Goal: Transaction & Acquisition: Purchase product/service

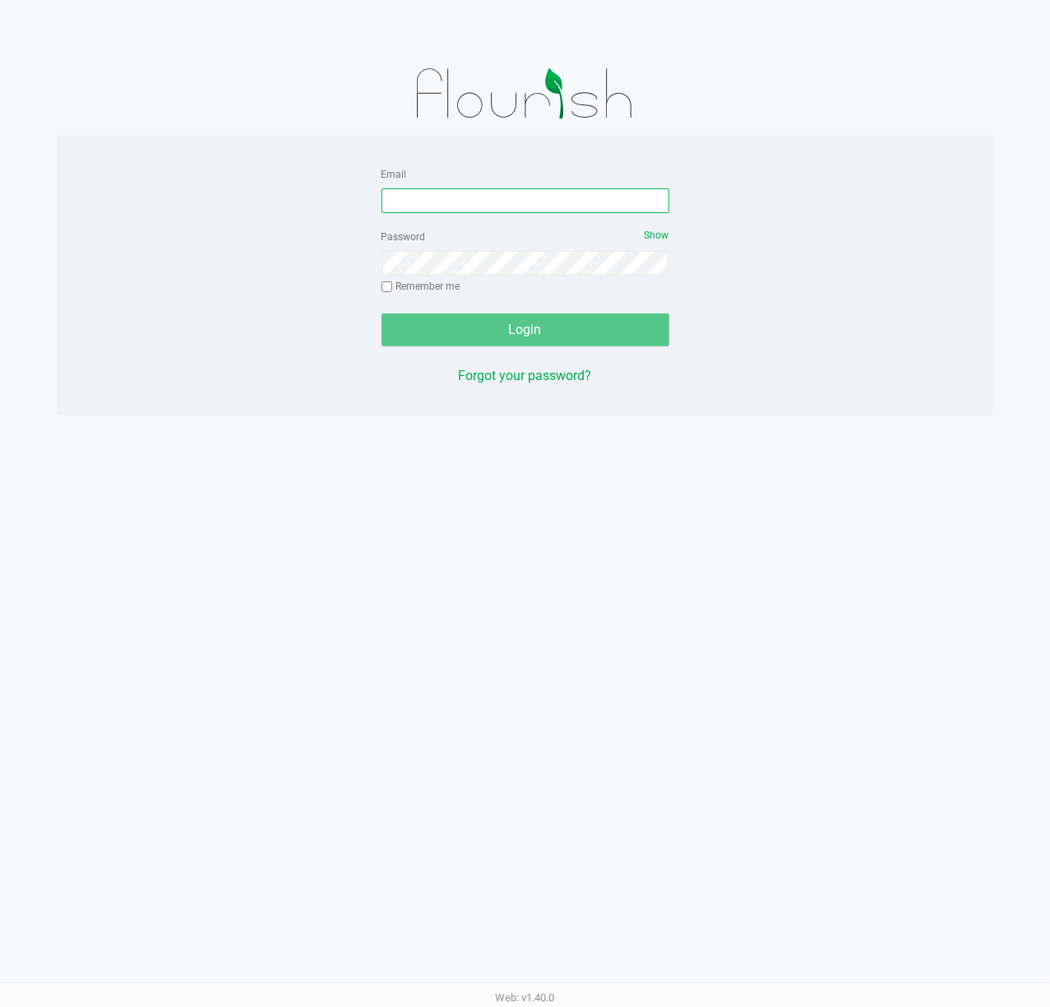
click at [579, 204] on input "Email" at bounding box center [526, 200] width 288 height 25
type input "[EMAIL_ADDRESS][DOMAIN_NAME]"
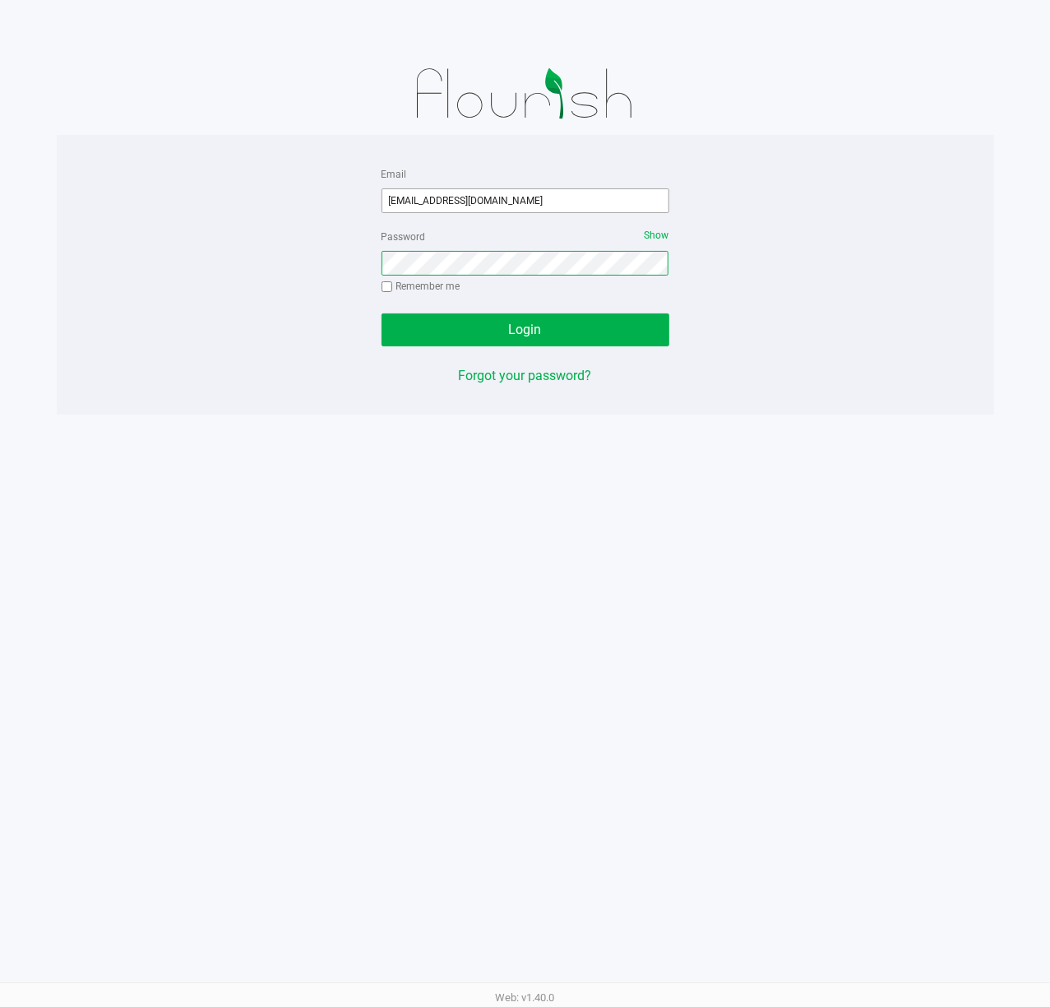
click at [382, 313] on button "Login" at bounding box center [526, 329] width 288 height 33
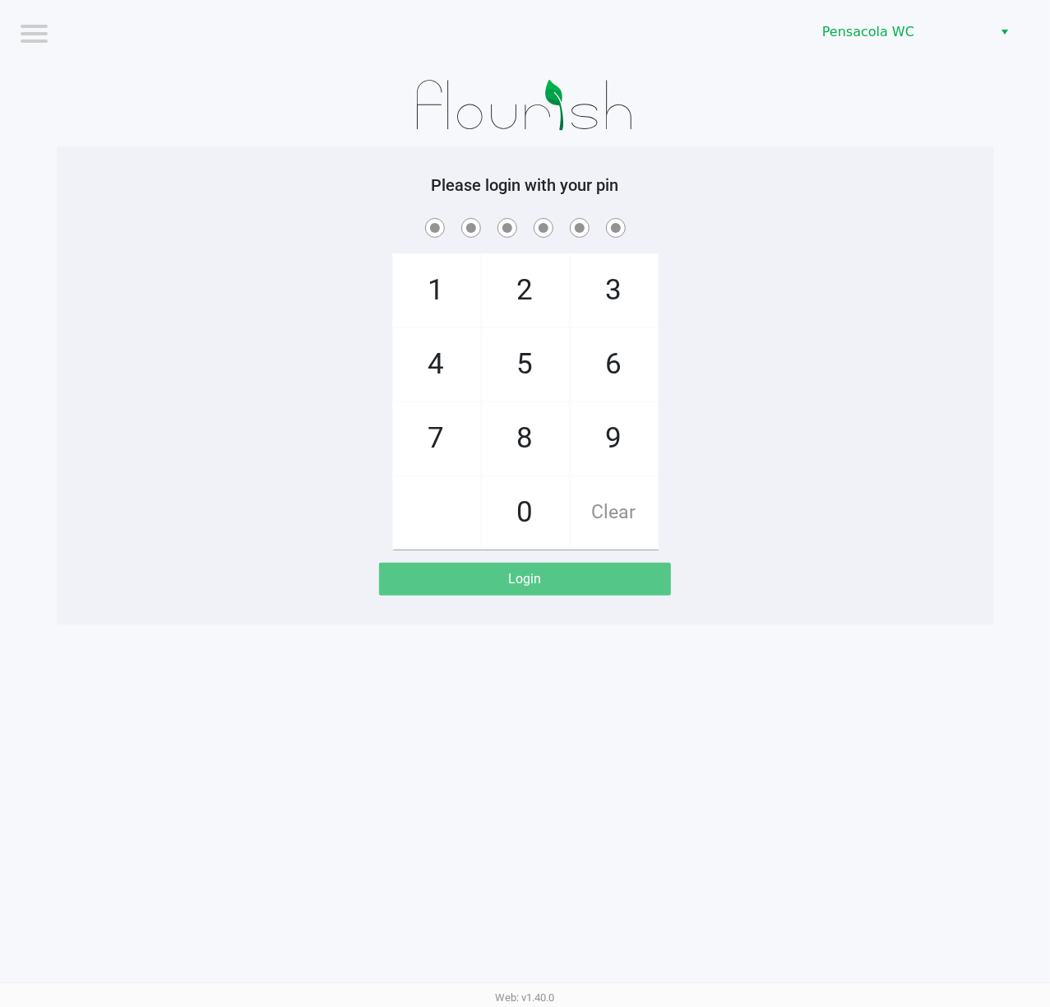
click at [865, 119] on div at bounding box center [525, 105] width 937 height 82
checkbox input "true"
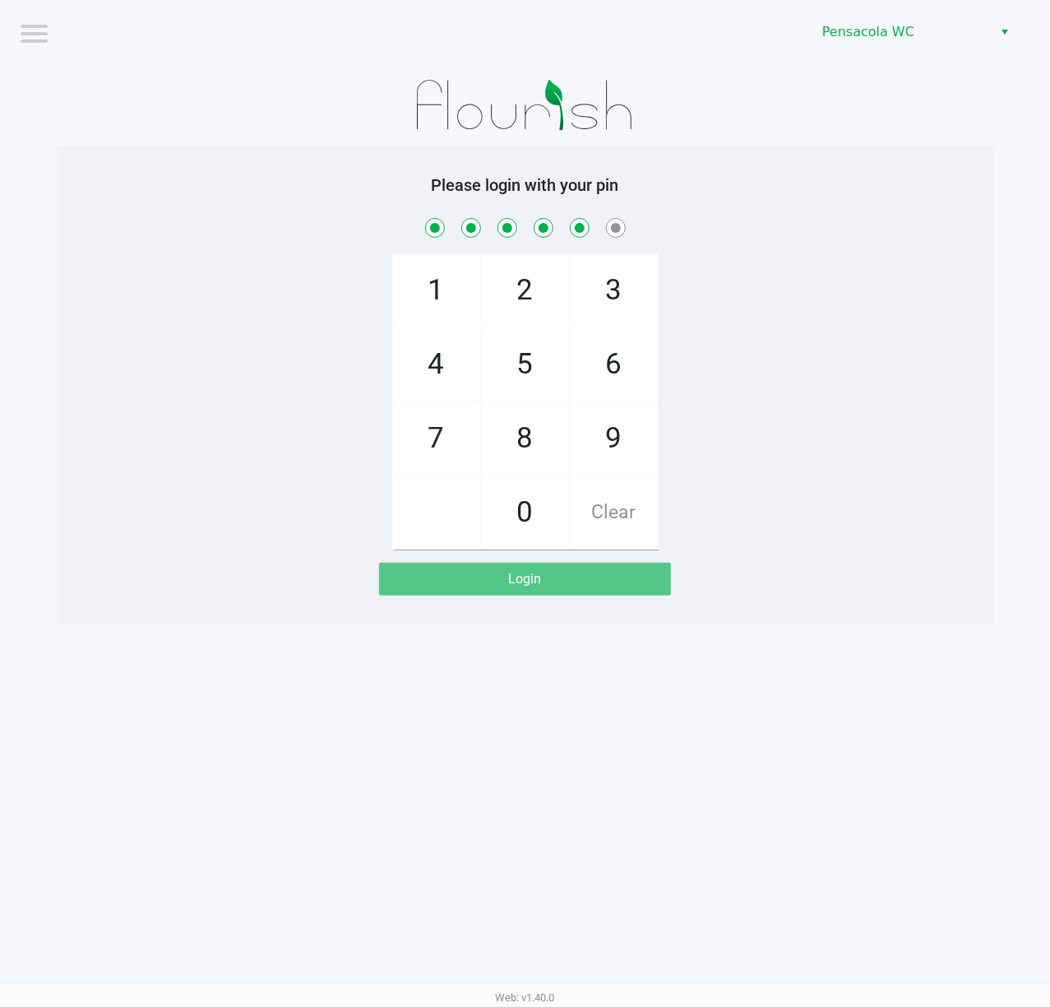
checkbox input "true"
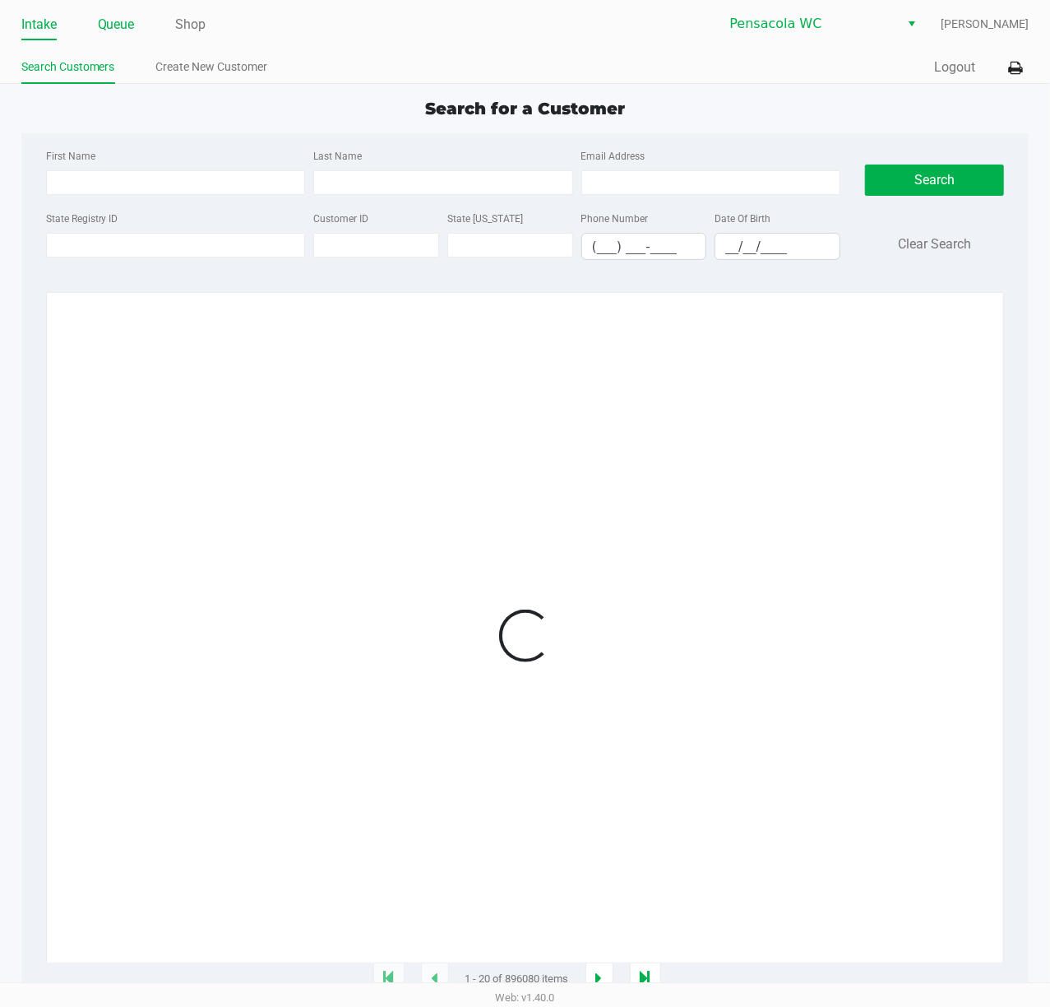
click at [117, 23] on link "Queue" at bounding box center [116, 24] width 37 height 23
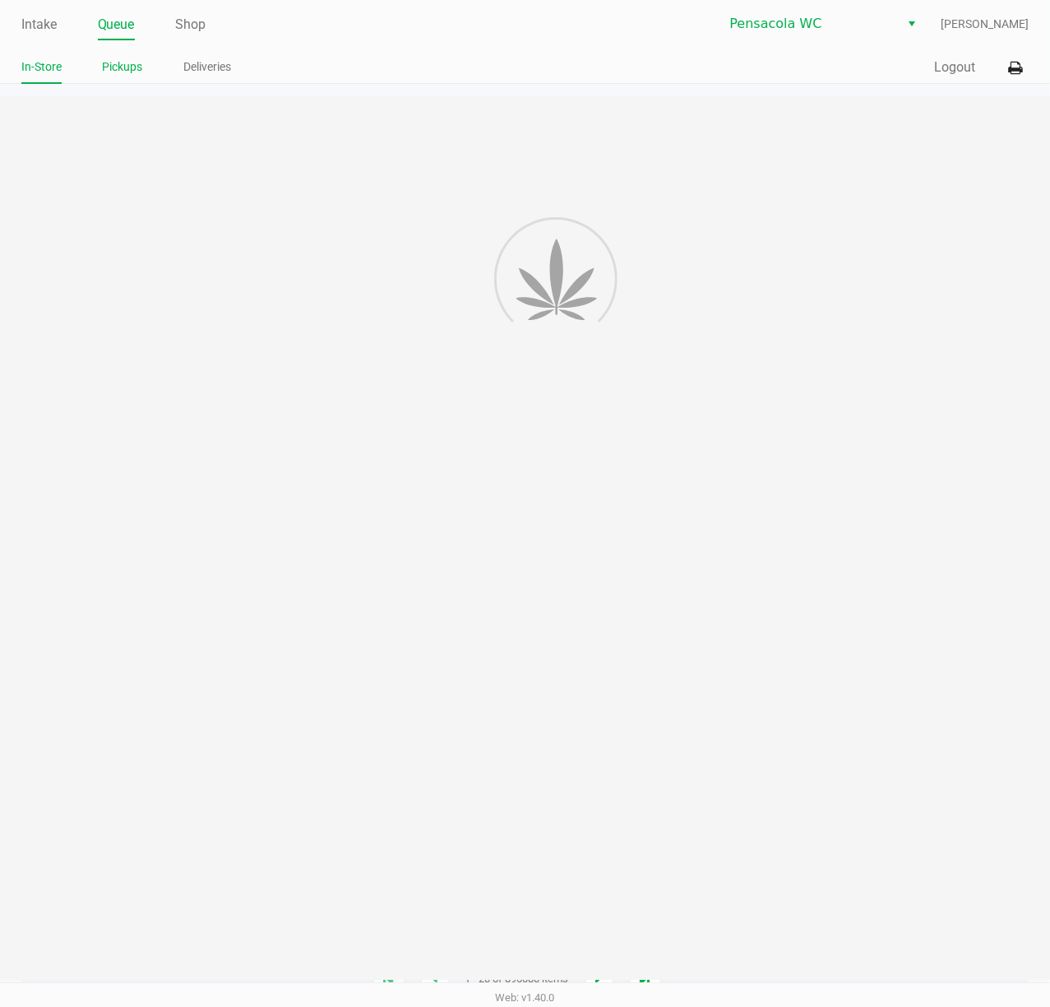
click at [126, 76] on link "Pickups" at bounding box center [123, 67] width 40 height 21
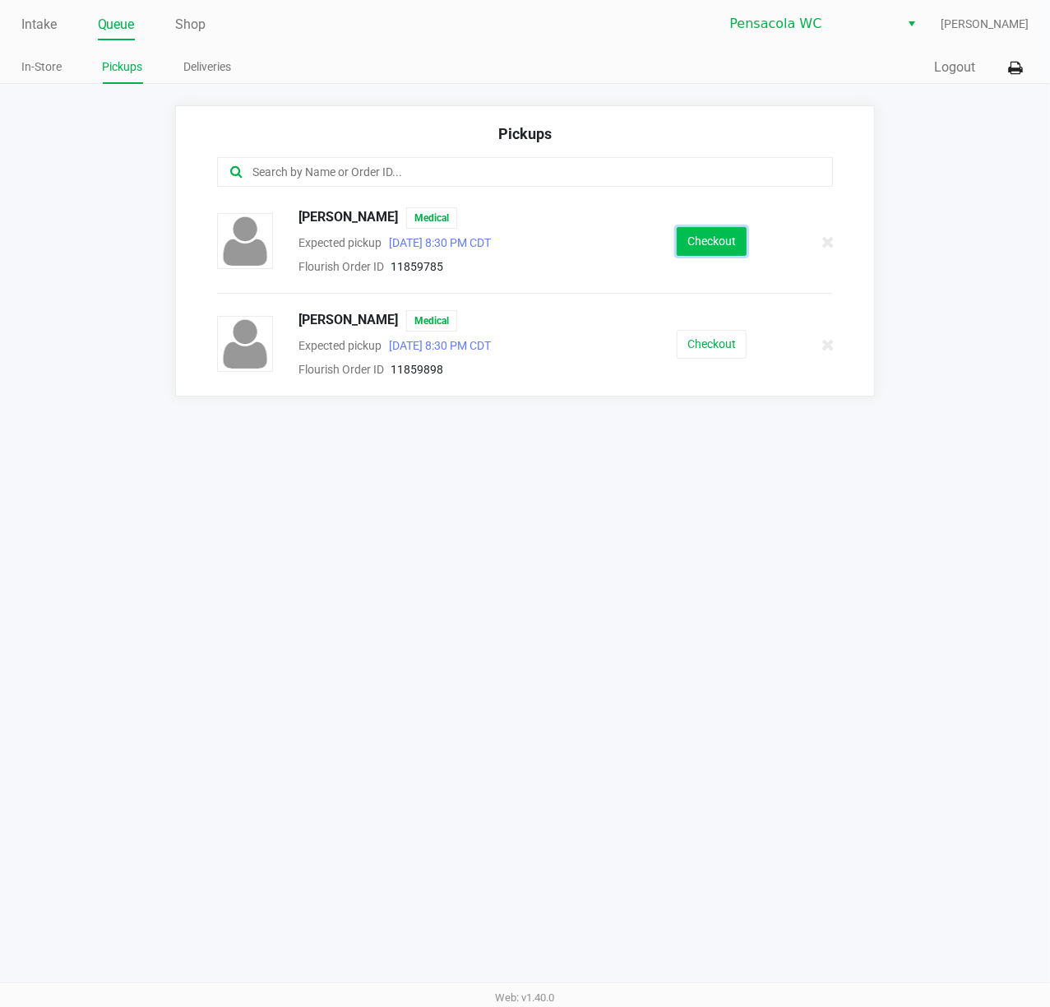
click at [706, 240] on button "Checkout" at bounding box center [712, 241] width 70 height 29
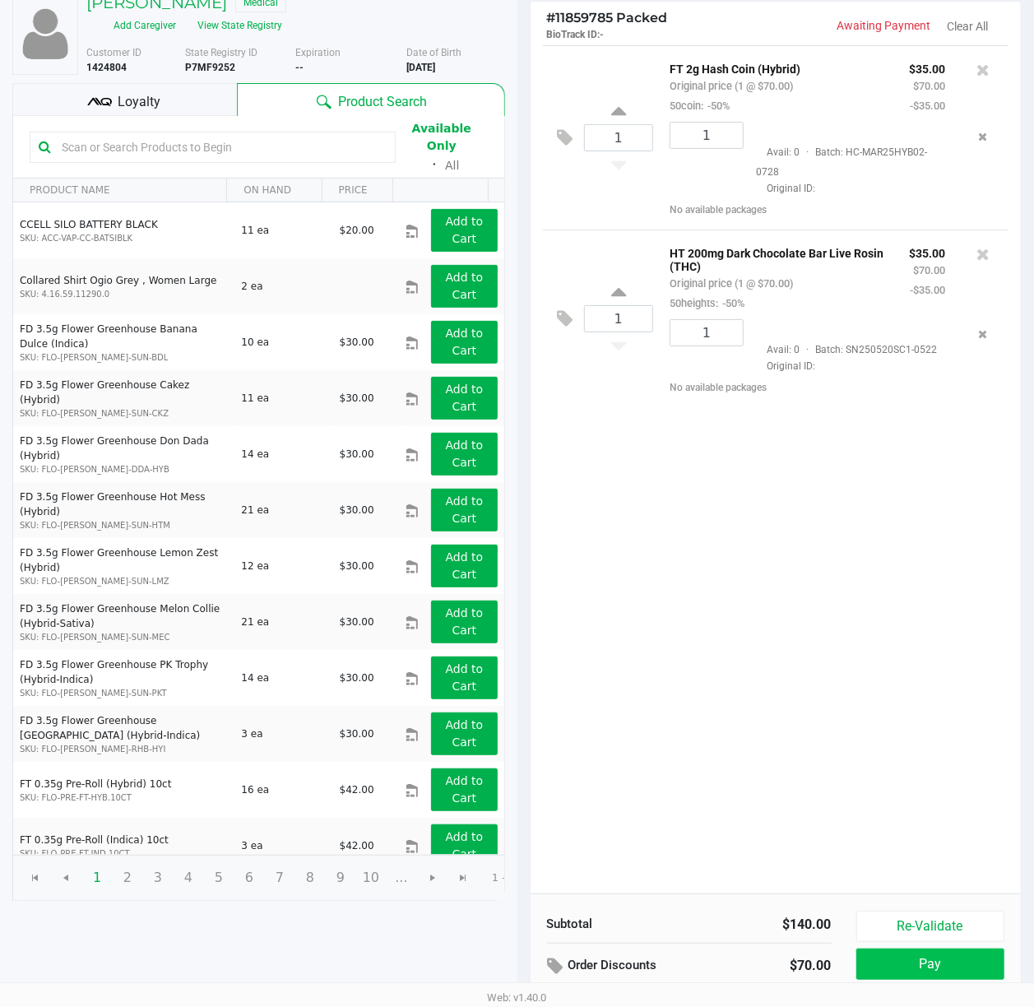
scroll to position [191, 0]
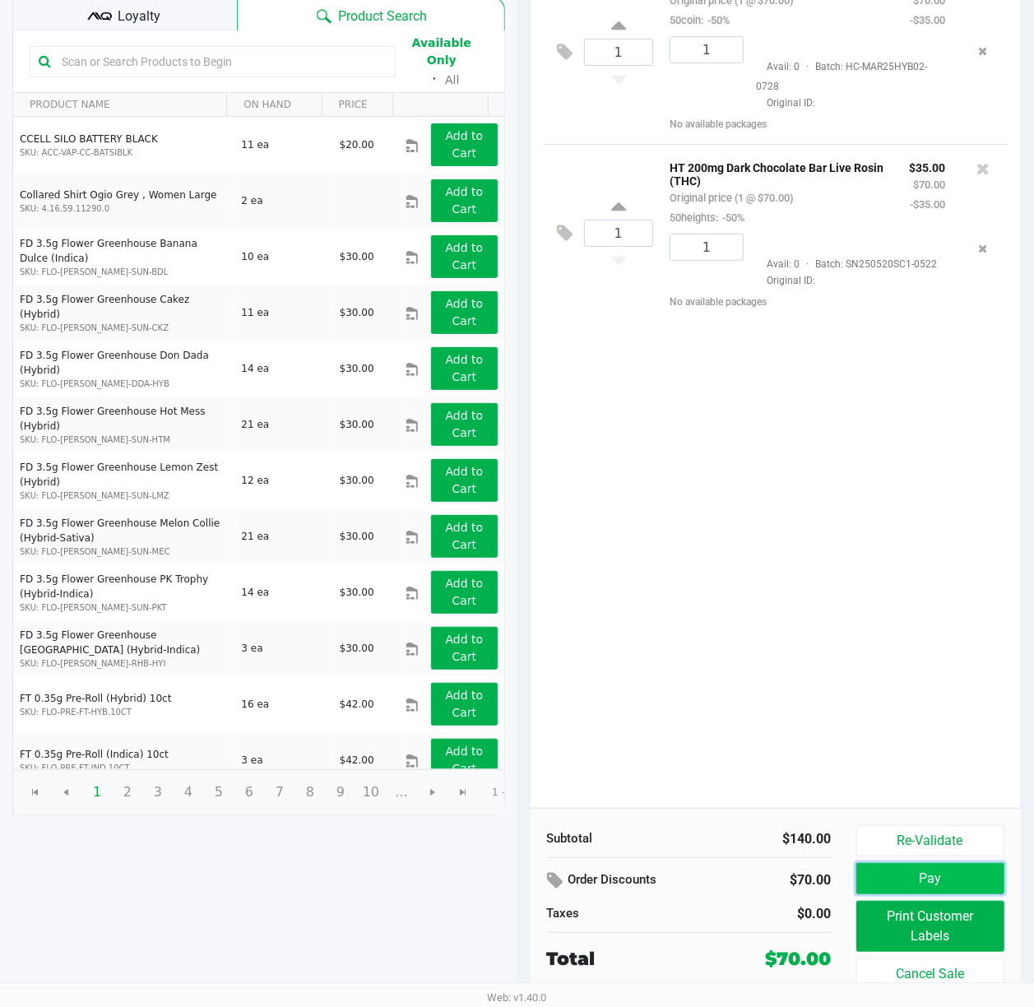
click at [905, 863] on button "Pay" at bounding box center [930, 878] width 149 height 31
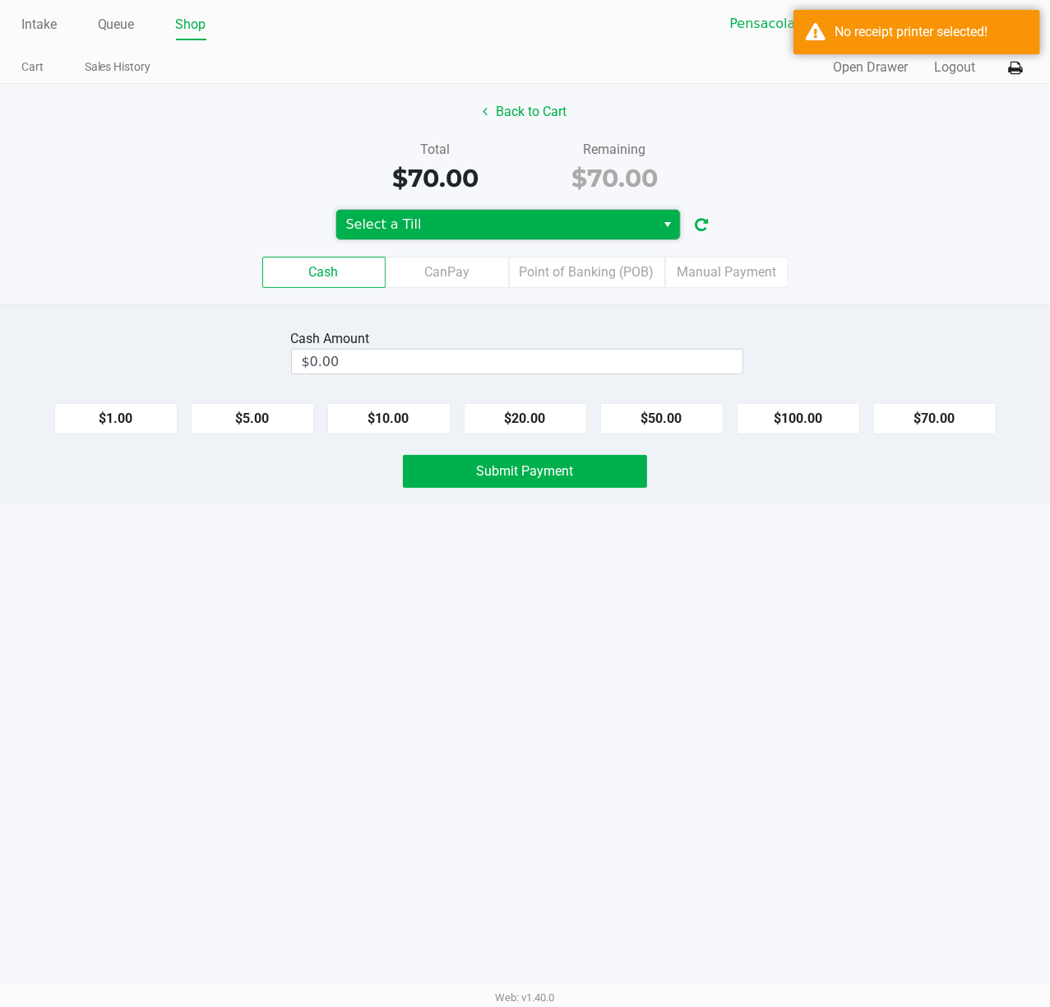
click at [481, 230] on span "Select a Till" at bounding box center [496, 225] width 300 height 20
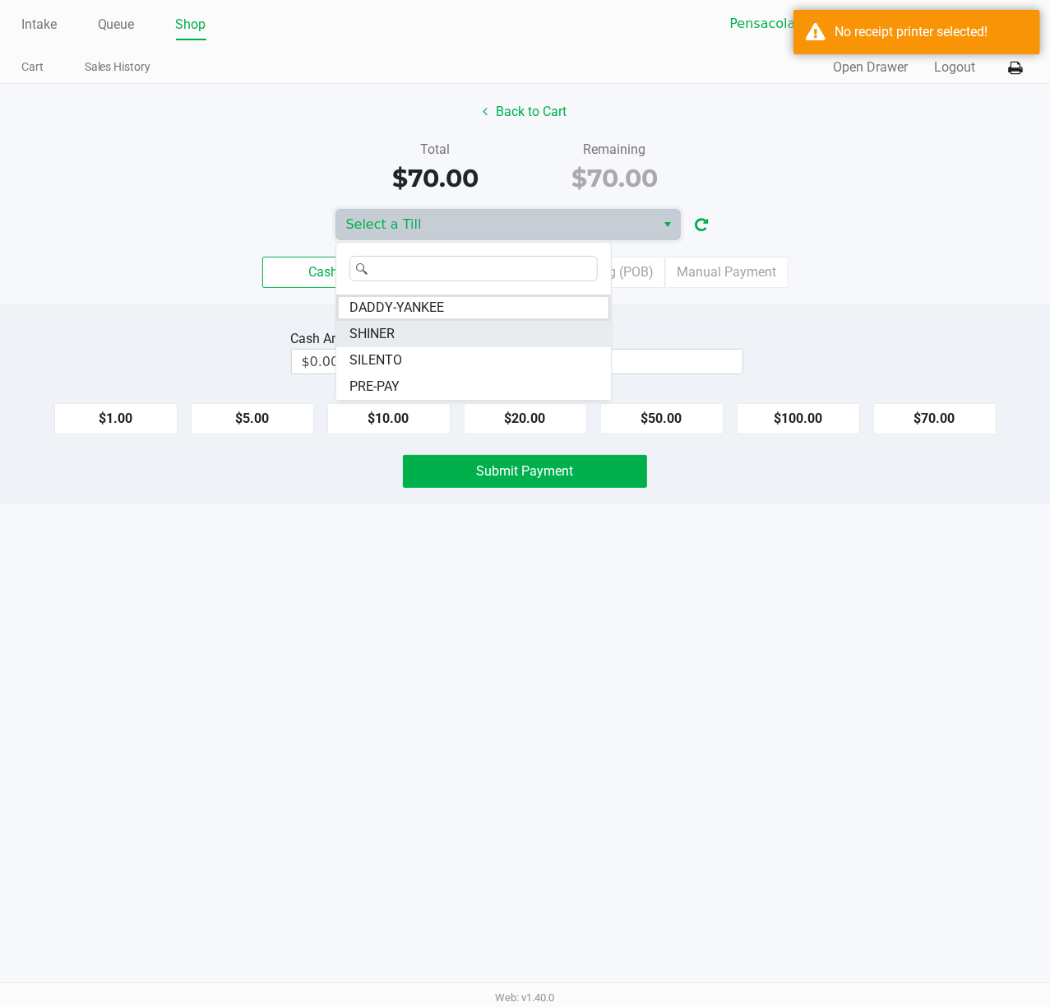
click at [451, 321] on li "SHINER" at bounding box center [473, 334] width 275 height 26
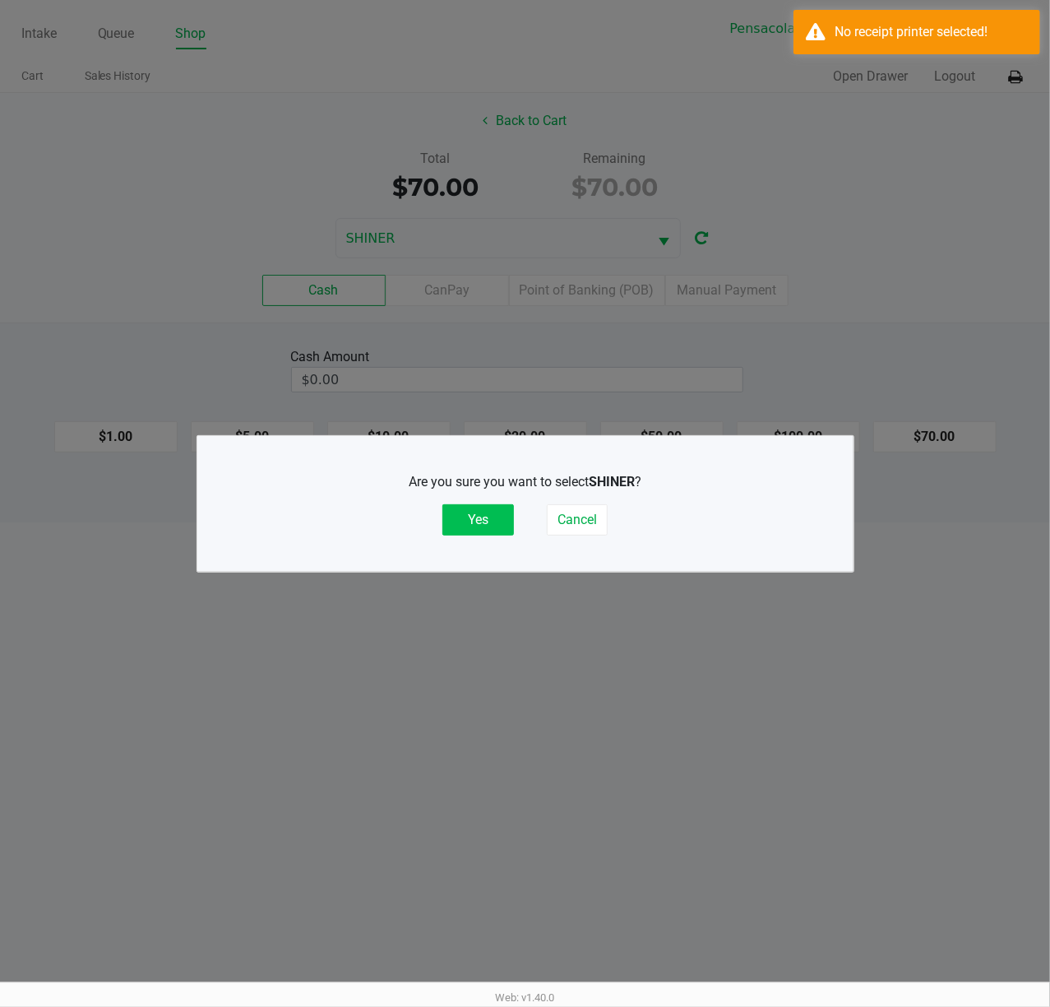
click at [469, 510] on button "Yes" at bounding box center [478, 519] width 72 height 31
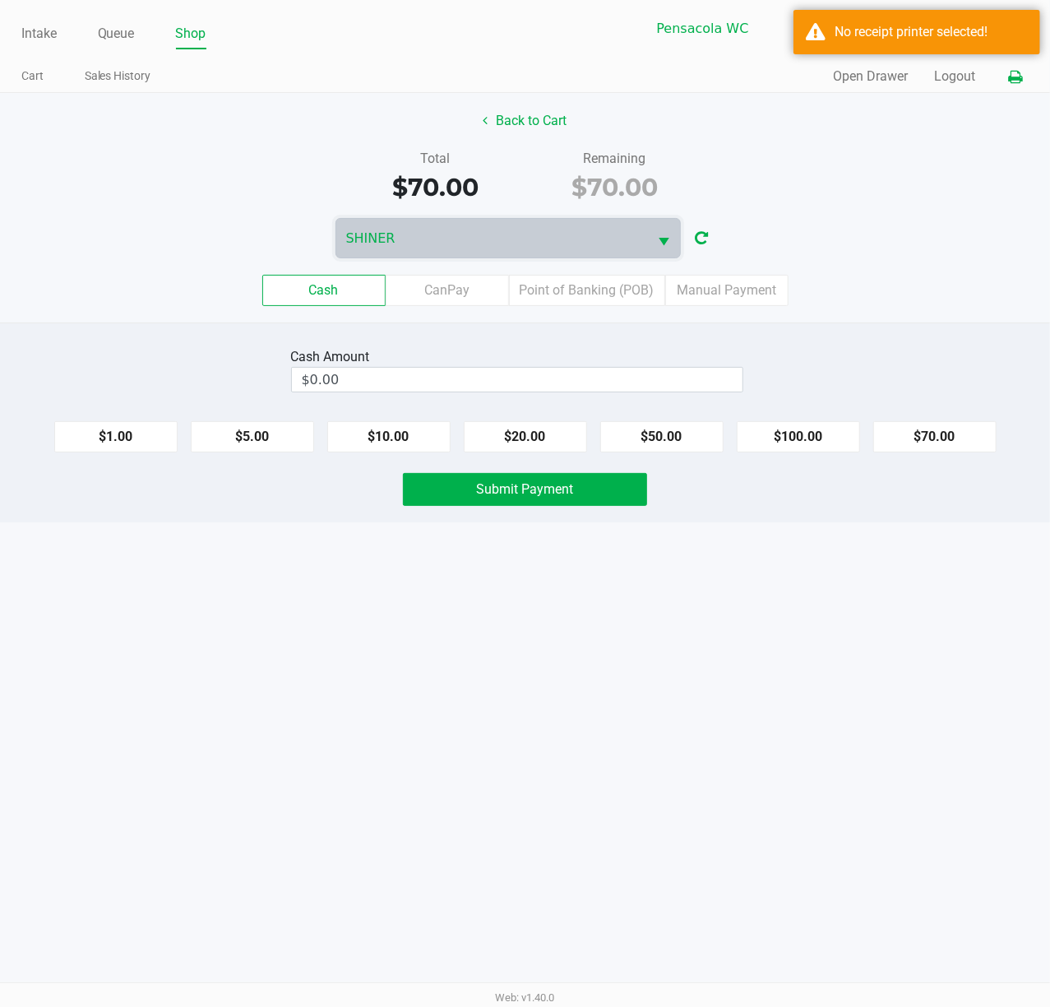
click at [1016, 92] on button at bounding box center [1015, 77] width 27 height 30
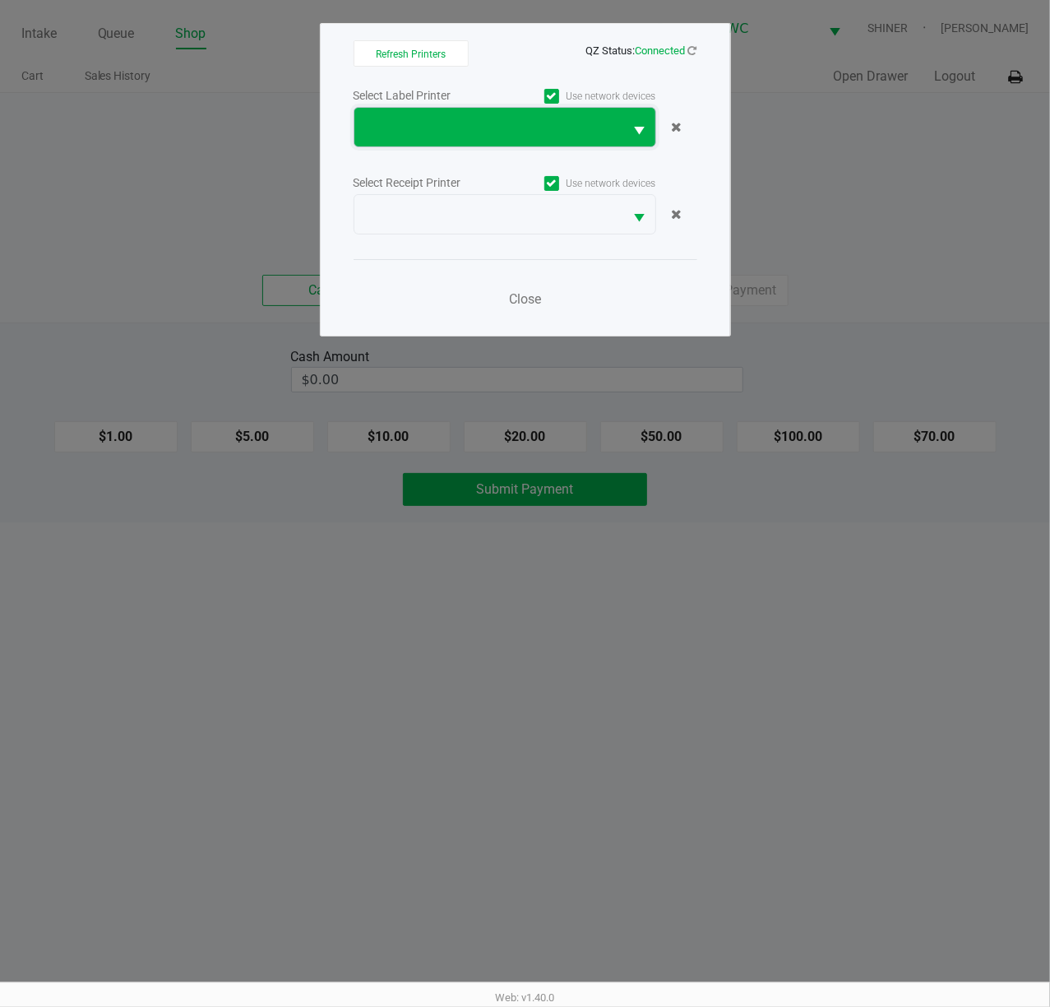
click at [618, 143] on span at bounding box center [489, 127] width 270 height 39
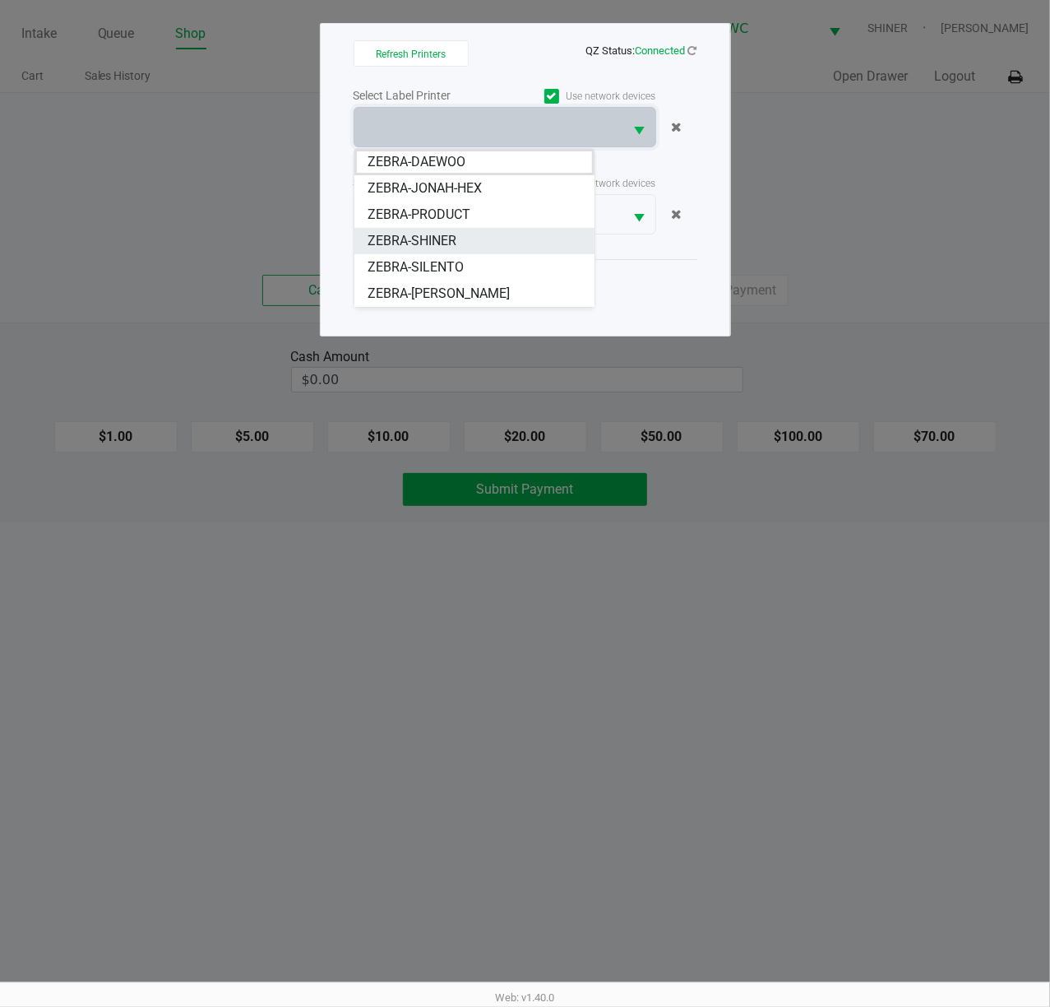
click at [521, 243] on li "ZEBRA-SHINER" at bounding box center [474, 241] width 240 height 26
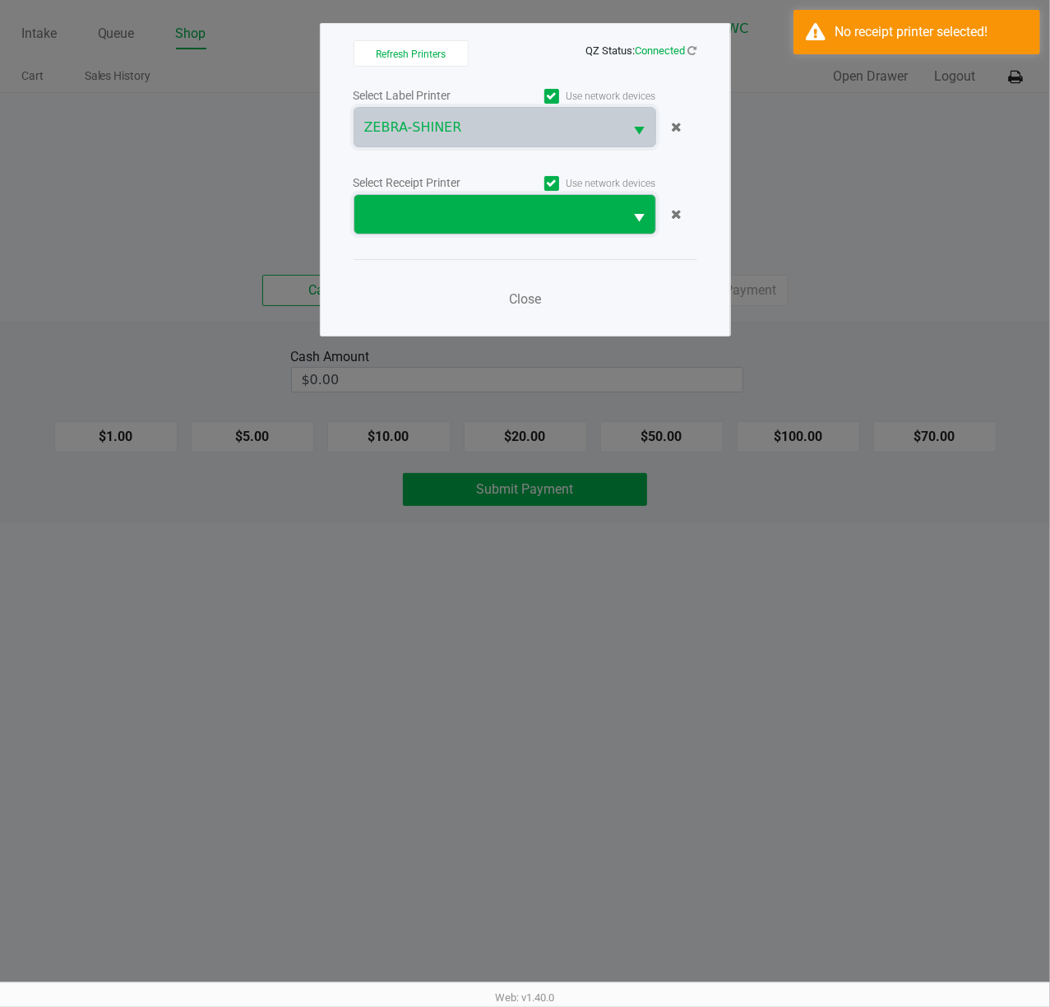
click at [536, 215] on span at bounding box center [489, 215] width 250 height 20
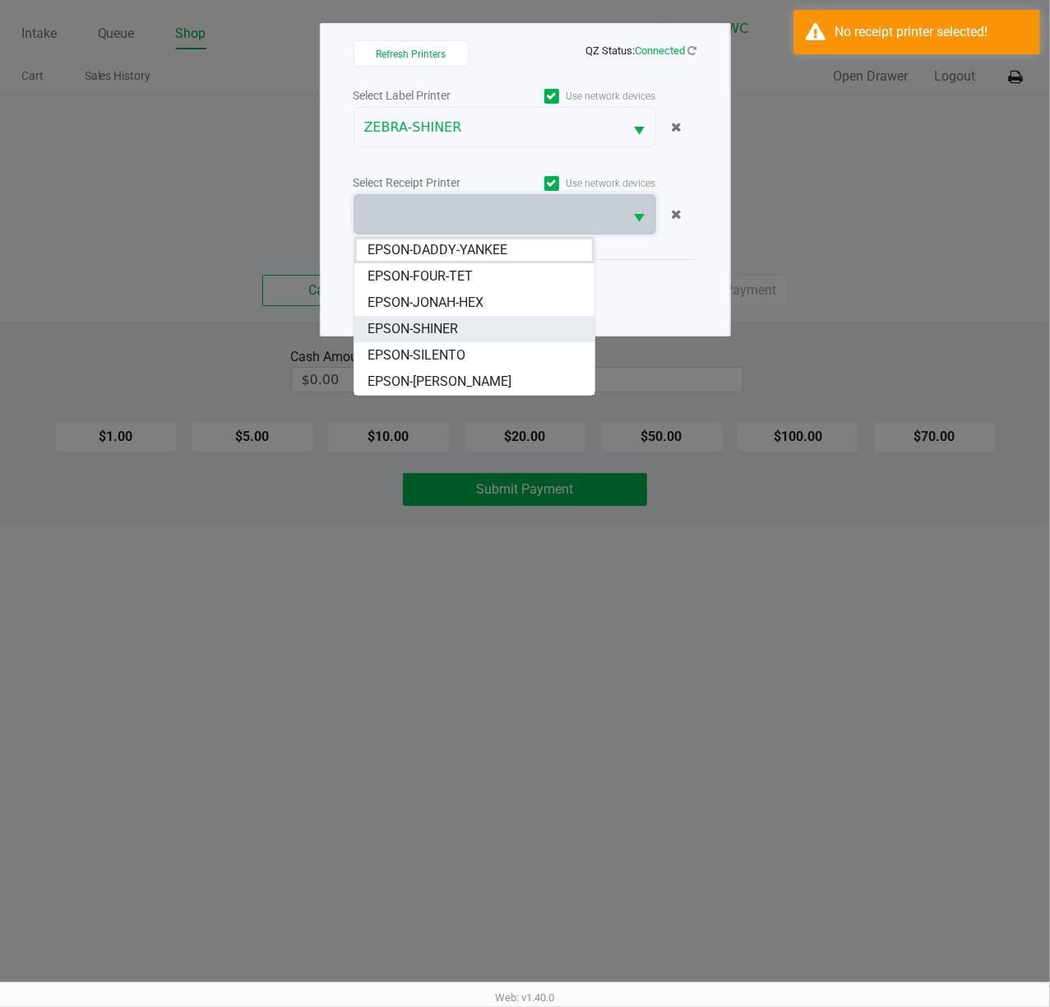
click at [484, 317] on li "EPSON-SHINER" at bounding box center [474, 329] width 240 height 26
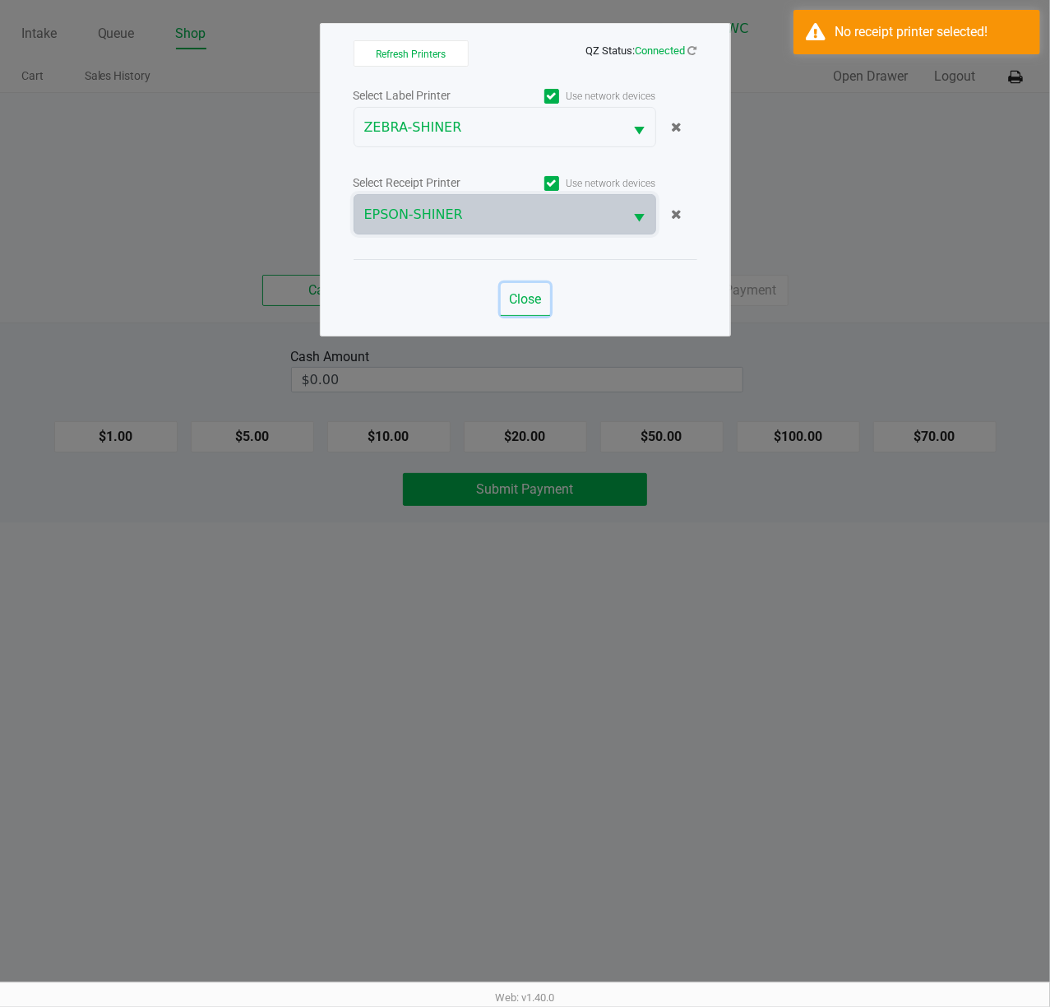
click at [528, 303] on span "Close" at bounding box center [525, 299] width 32 height 16
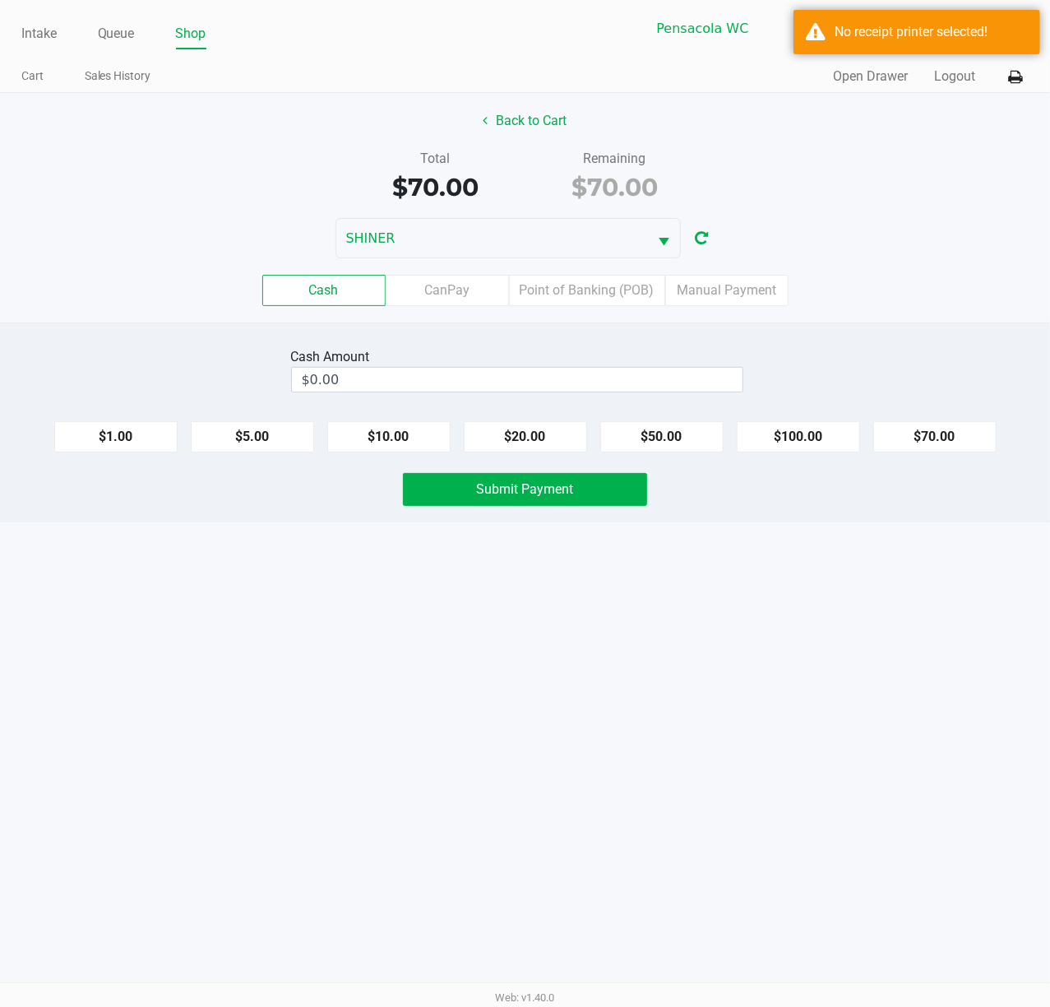
click at [901, 4] on div "Intake Queue Shop Pensacola [PERSON_NAME] [PERSON_NAME] Cart Sales History Quic…" at bounding box center [525, 46] width 1050 height 93
click at [938, 39] on div "No receipt printer selected!" at bounding box center [931, 32] width 193 height 20
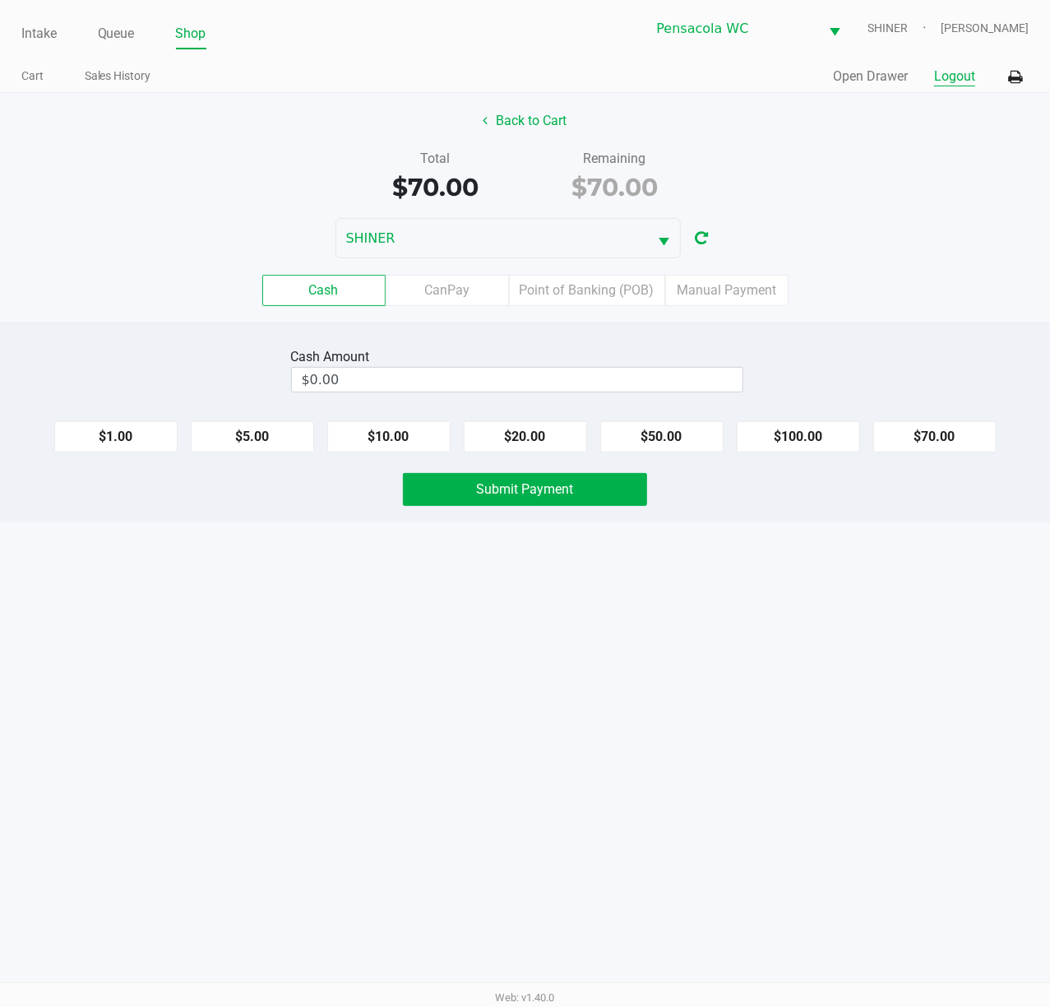
click at [951, 76] on button "Logout" at bounding box center [954, 77] width 41 height 20
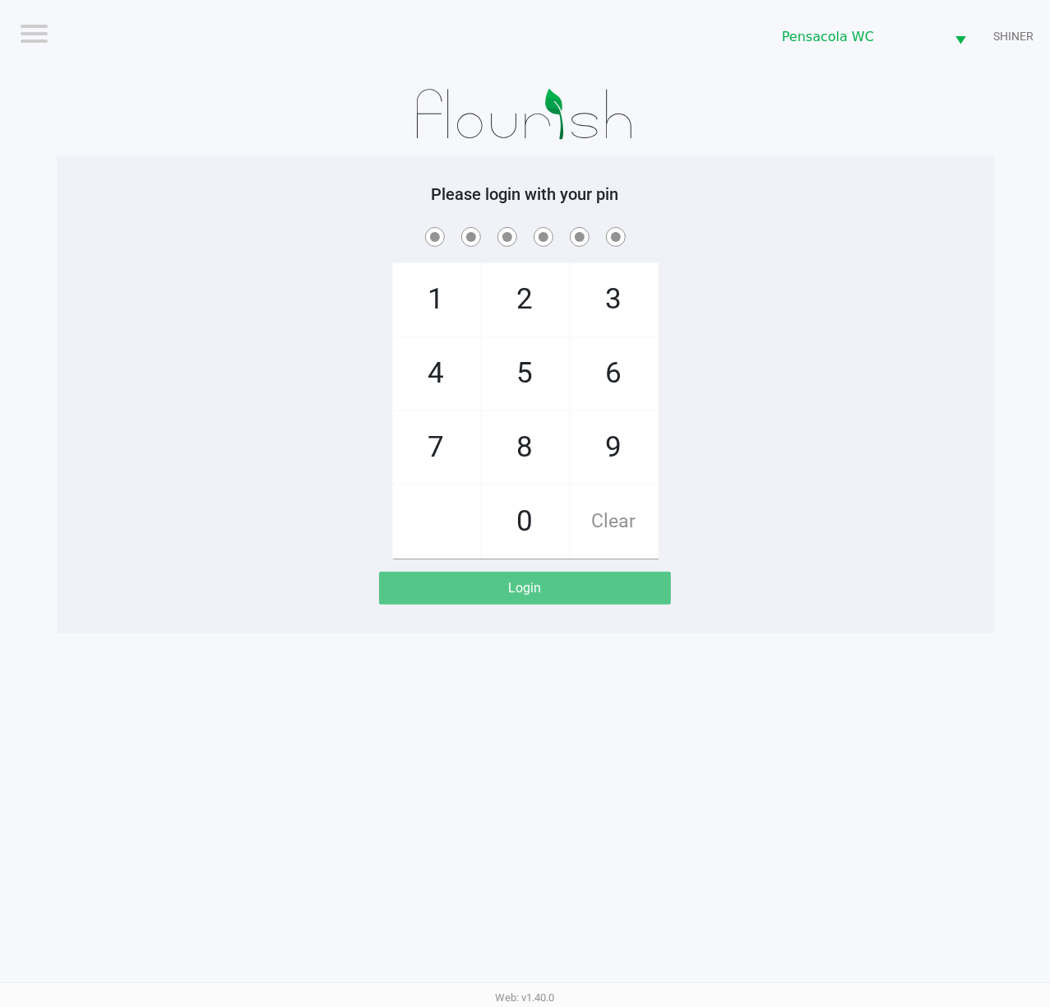
click at [847, 222] on div "Please login with your pin 1 4 7 2 5 8 0 3 6 9 Clear Login" at bounding box center [525, 394] width 937 height 420
click at [865, 770] on div "Logout Pensacola [PERSON_NAME] Please login with your pin 1 4 7 2 5 8 0 3 6 9 C…" at bounding box center [525, 503] width 1050 height 1007
click at [919, 729] on div "Logout Pensacola [PERSON_NAME] Please login with your pin 1 4 7 2 5 8 0 3 6 9 C…" at bounding box center [525, 503] width 1050 height 1007
checkbox input "true"
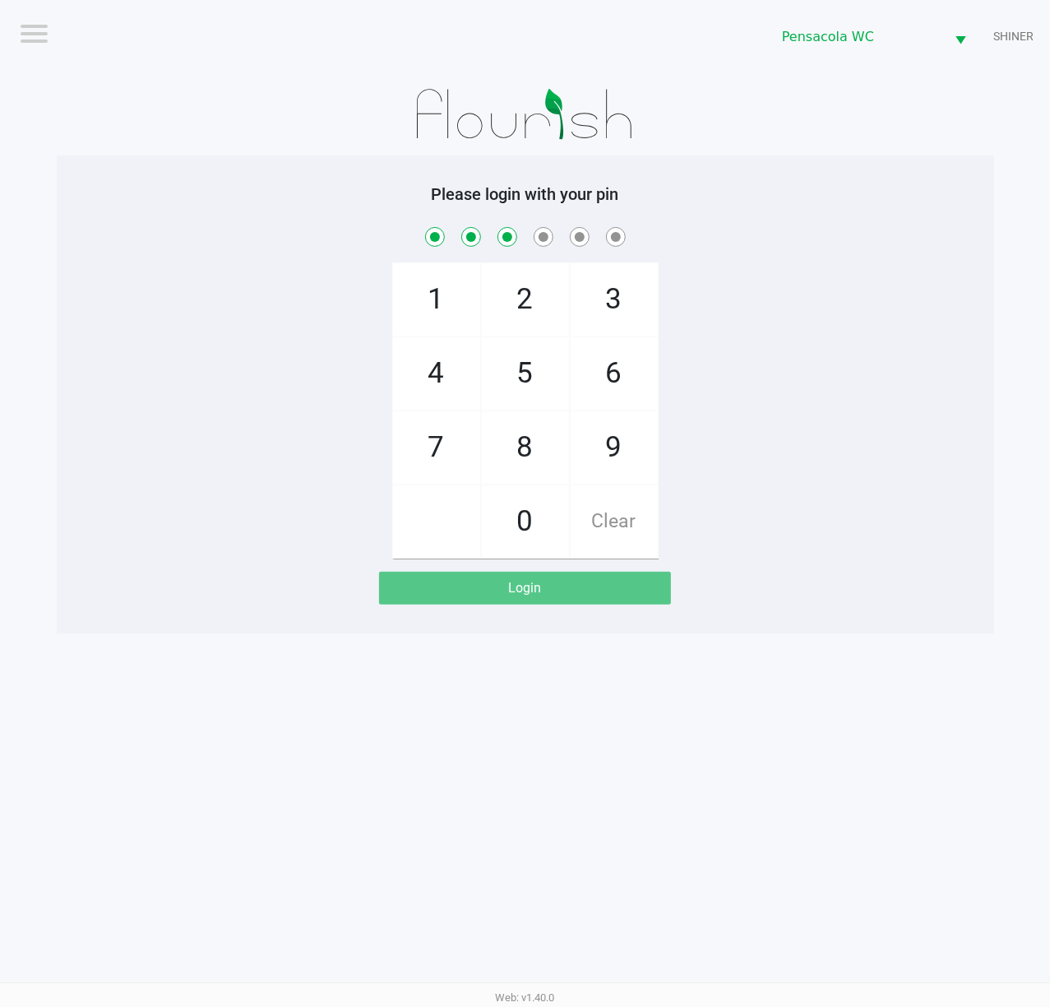
checkbox input "true"
